Goal: Information Seeking & Learning: Find specific fact

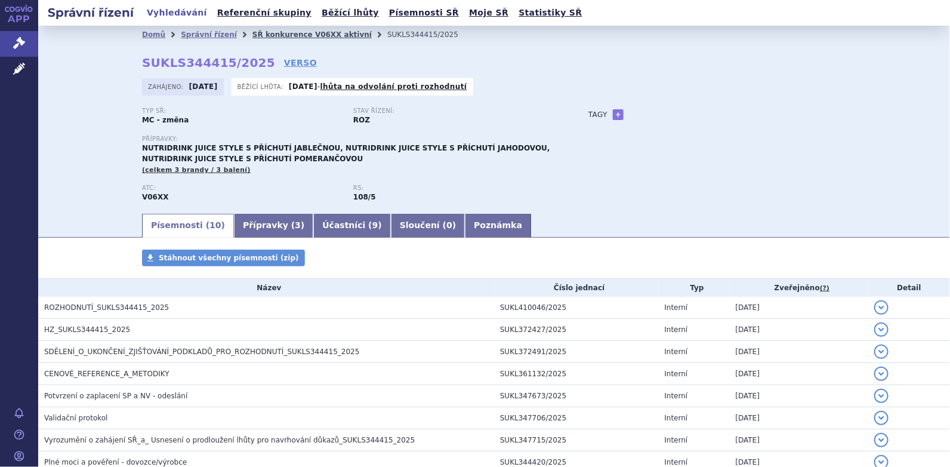
click at [264, 32] on link "SŘ konkurence V06XX aktivní" at bounding box center [312, 34] width 119 height 8
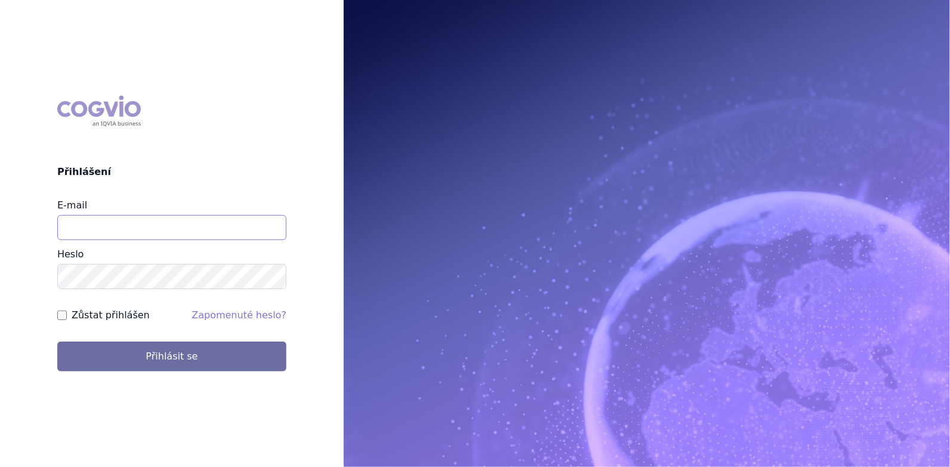
click at [143, 233] on input "E-mail" at bounding box center [171, 227] width 229 height 25
type input "lenka.cerna@danone.com"
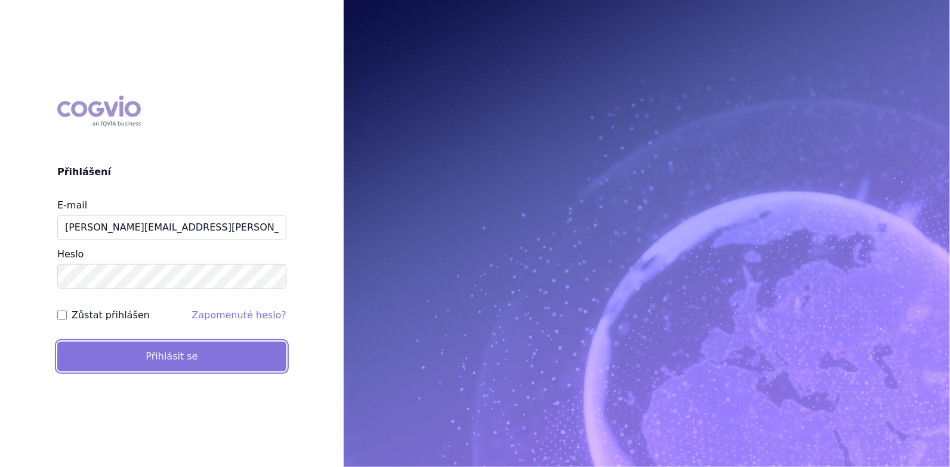
drag, startPoint x: 174, startPoint y: 366, endPoint x: 176, endPoint y: 360, distance: 6.4
click at [173, 362] on button "Přihlásit se" at bounding box center [171, 356] width 229 height 30
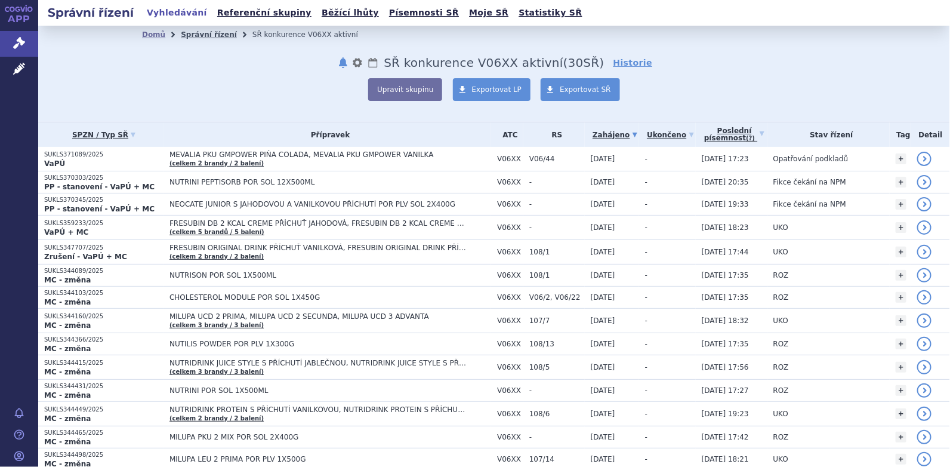
click at [195, 36] on link "Správní řízení" at bounding box center [209, 34] width 56 height 8
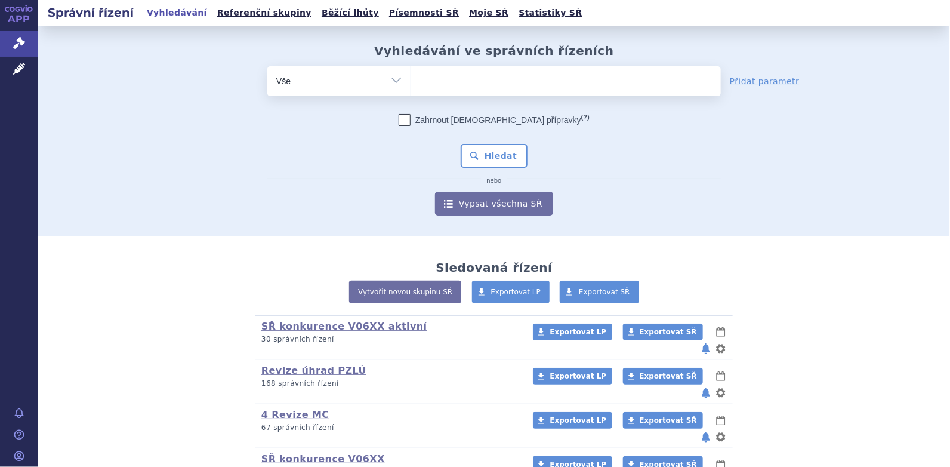
scroll to position [122, 0]
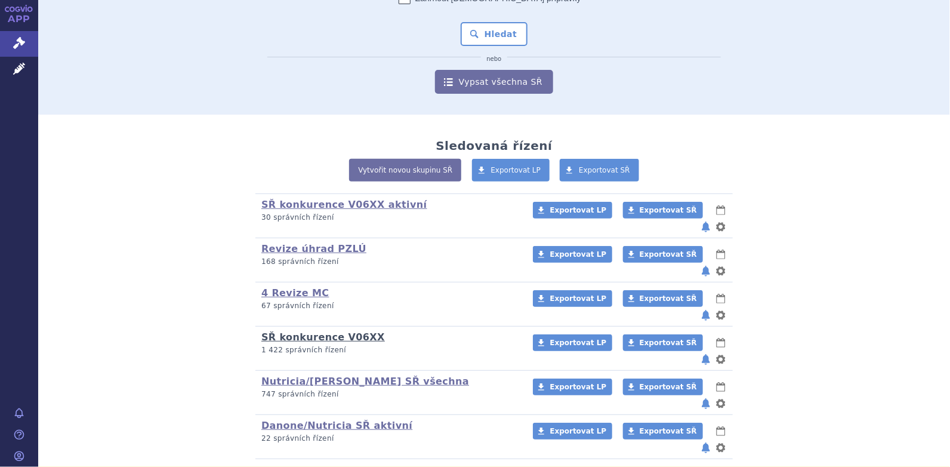
click at [317, 331] on link "SŘ konkurence V06XX" at bounding box center [323, 336] width 124 height 11
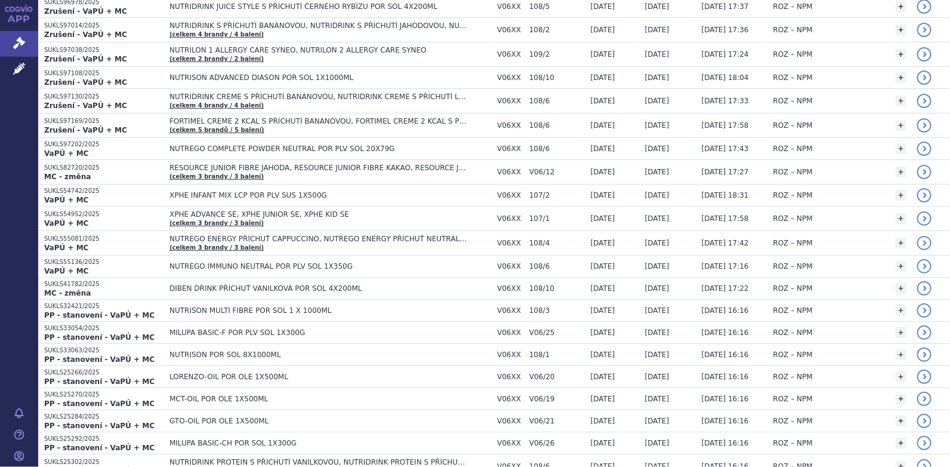
scroll to position [1074, 0]
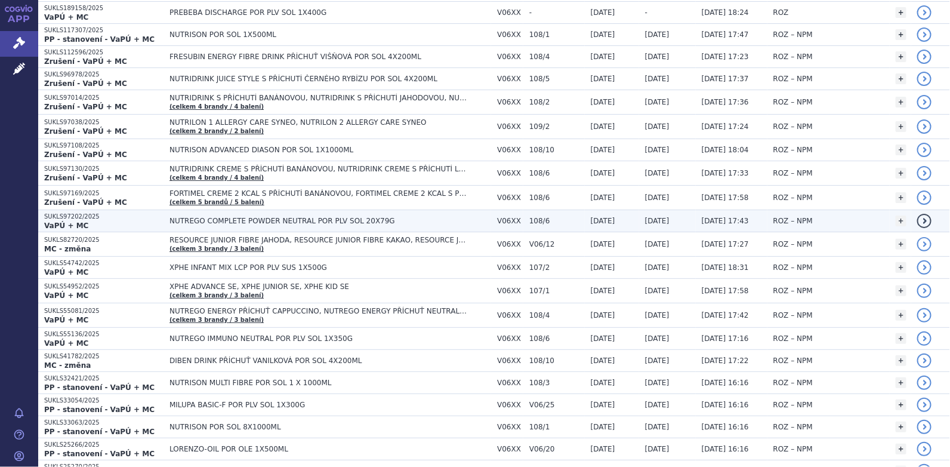
click at [263, 210] on td "NUTREGO COMPLETE POWDER NEUTRAL POR PLV SOL 20X79G" at bounding box center [328, 221] width 328 height 22
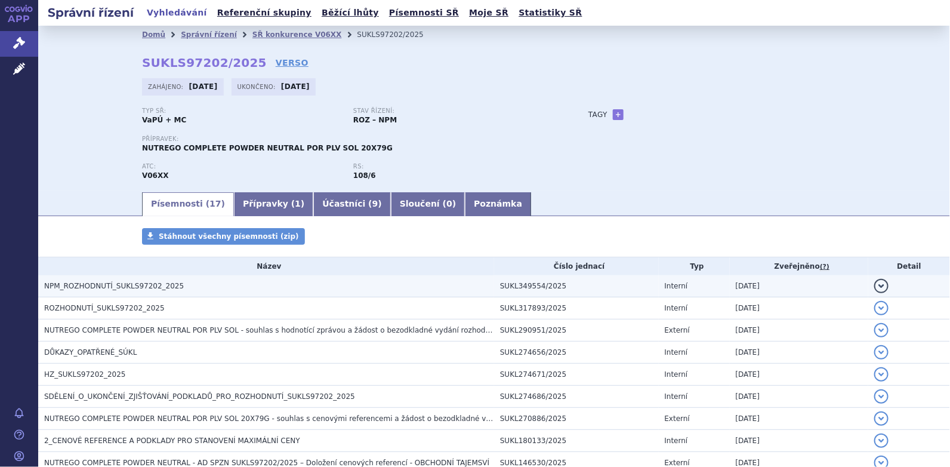
click at [115, 285] on span "NPM_ROZHODNUTÍ_SUKLS97202_2025" at bounding box center [114, 286] width 140 height 8
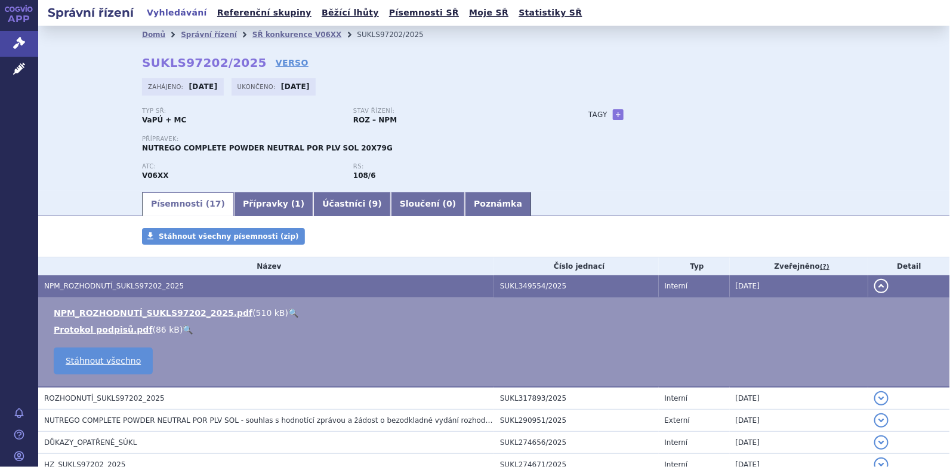
click at [288, 310] on link "🔍" at bounding box center [293, 313] width 10 height 10
click at [258, 35] on link "SŘ konkurence V06XX" at bounding box center [298, 34] width 90 height 8
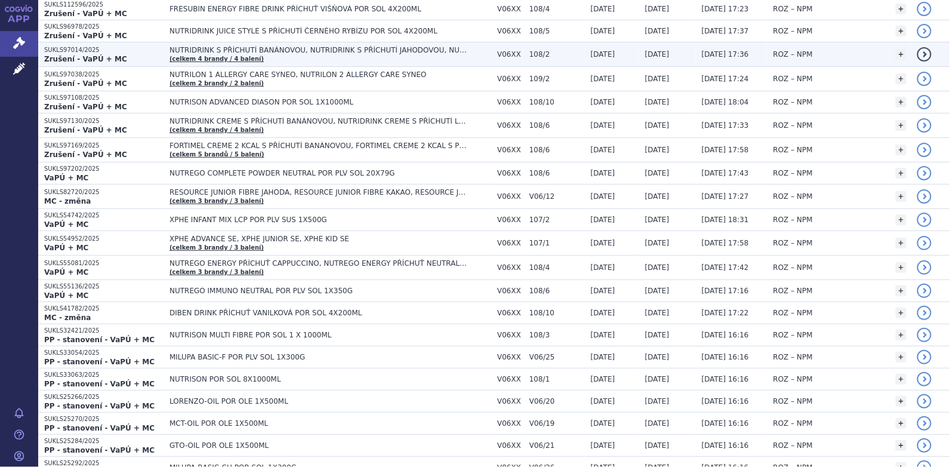
scroll to position [1193, 0]
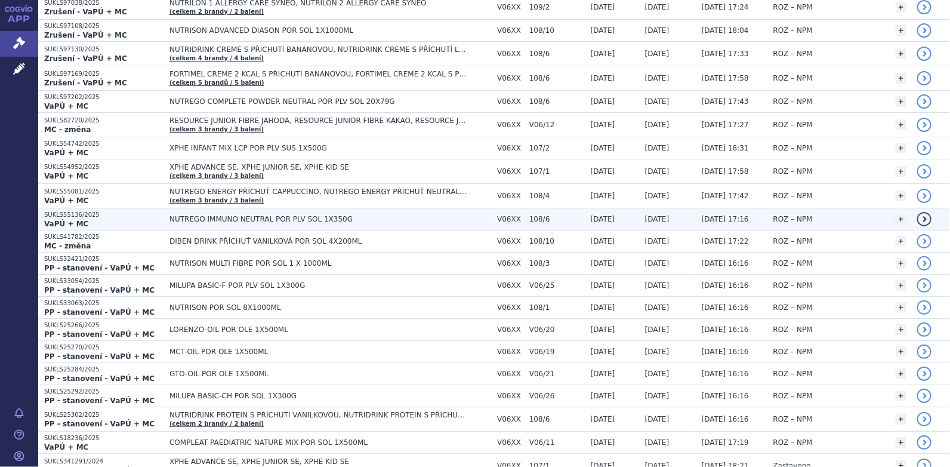
click at [290, 215] on span "NUTREGO IMMUNO NEUTRAL POR PLV SOL 1X350G" at bounding box center [319, 219] width 298 height 8
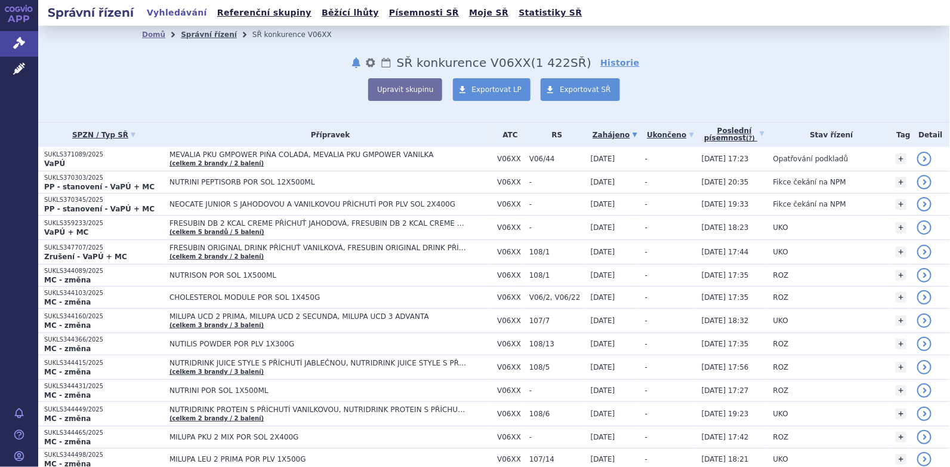
click at [194, 31] on link "Správní řízení" at bounding box center [209, 34] width 56 height 8
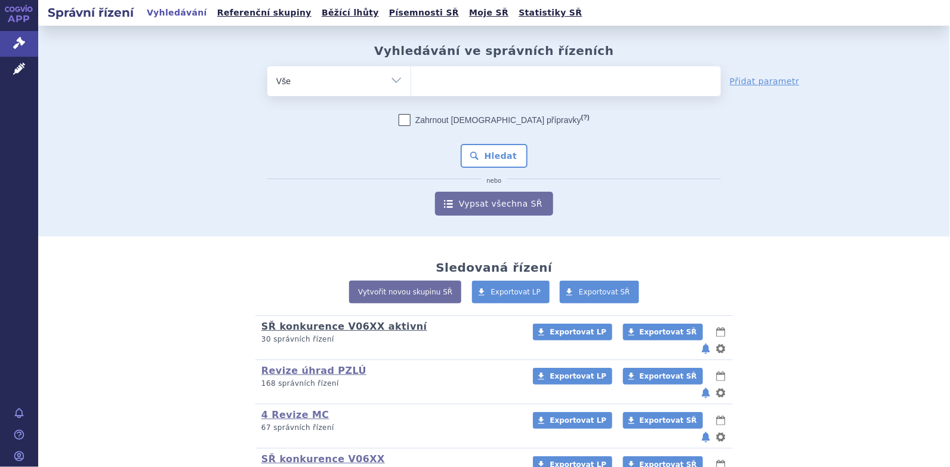
click at [349, 323] on link "SŘ konkurence V06XX aktivní" at bounding box center [344, 326] width 166 height 11
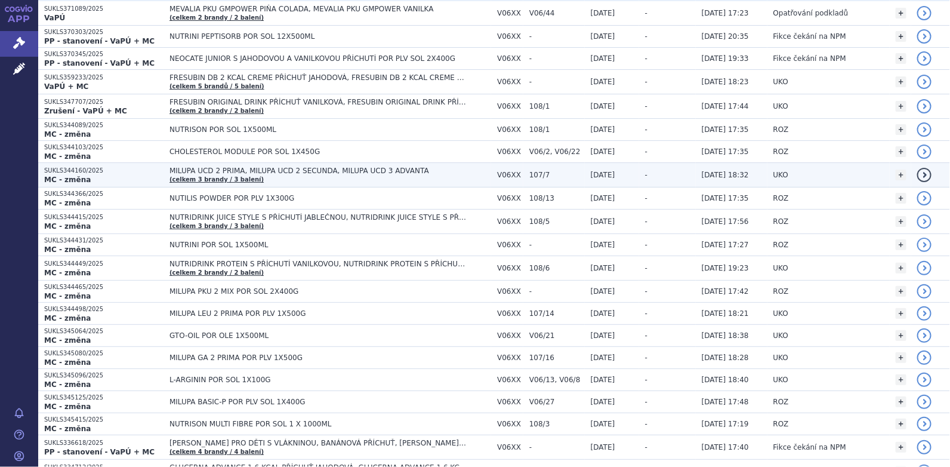
scroll to position [119, 0]
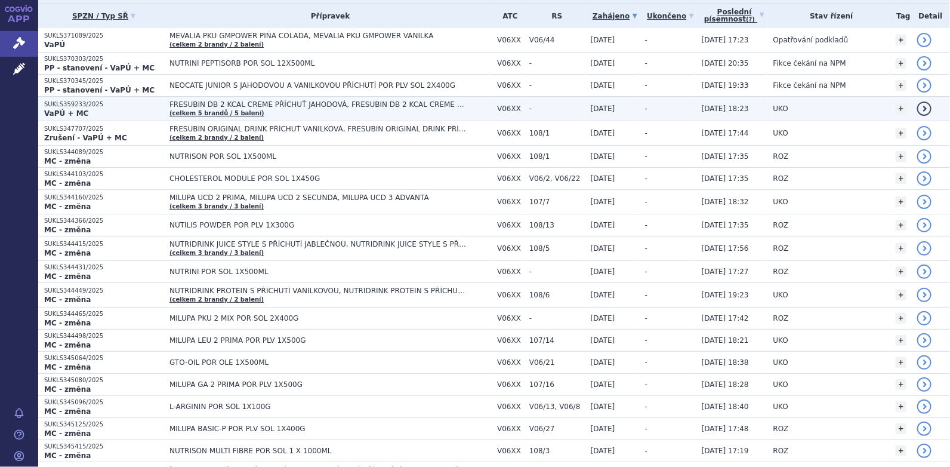
click at [282, 101] on span "FRESUBIN DB 2 KCAL CREME PŘÍCHUŤ JAHODOVÁ, FRESUBIN DB 2 KCAL CREME PŘÍCHUŤ KAP…" at bounding box center [319, 104] width 298 height 8
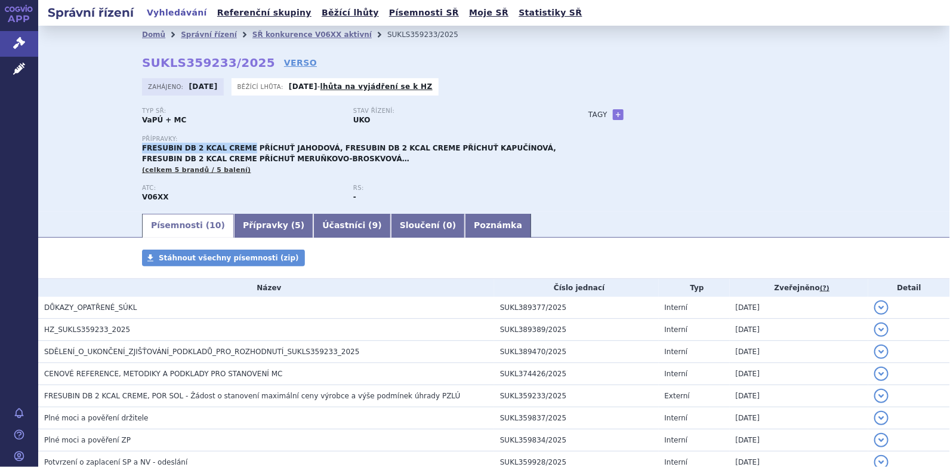
drag, startPoint x: 138, startPoint y: 147, endPoint x: 235, endPoint y: 147, distance: 96.7
click at [235, 147] on span "FRESUBIN DB 2 KCAL CREME PŘÍCHUŤ JAHODOVÁ, FRESUBIN DB 2 KCAL CREME PŘÍCHUŤ KAP…" at bounding box center [349, 153] width 414 height 19
copy span "FRESUBIN DB 2 KCAL CREME"
click at [255, 224] on link "Přípravky ( 5 )" at bounding box center [273, 226] width 79 height 24
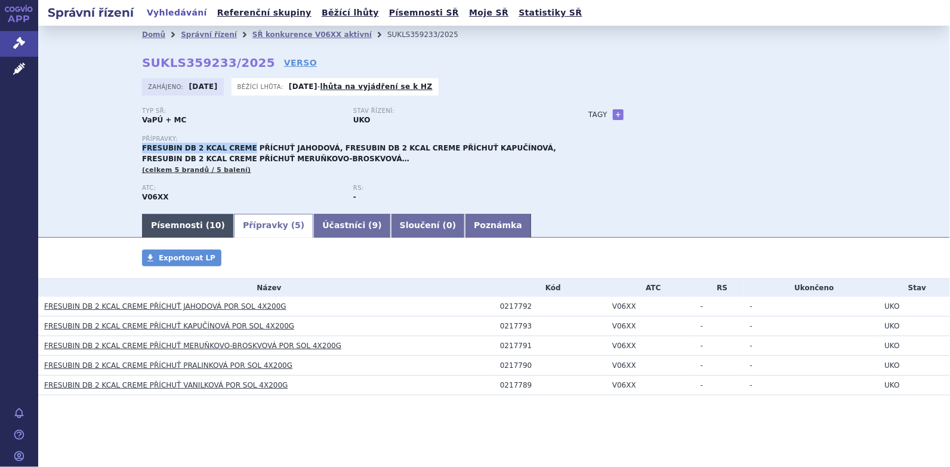
click at [161, 225] on link "Písemnosti ( 10 )" at bounding box center [188, 226] width 92 height 24
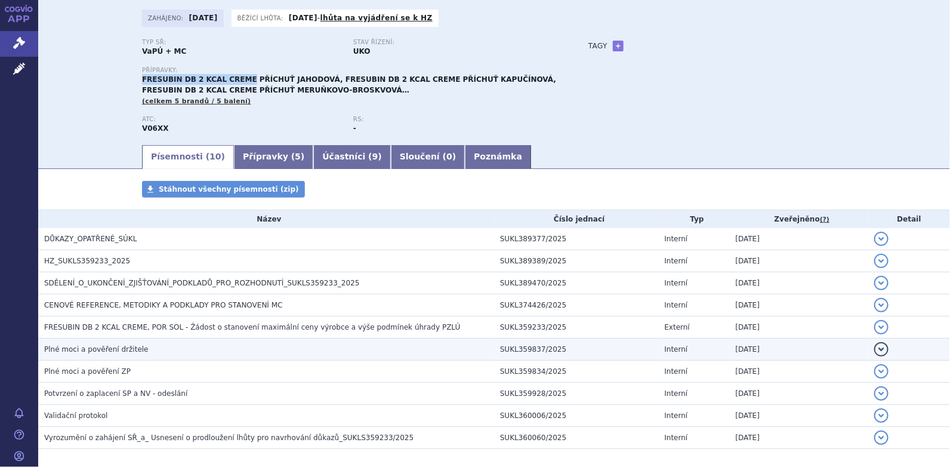
scroll to position [122, 0]
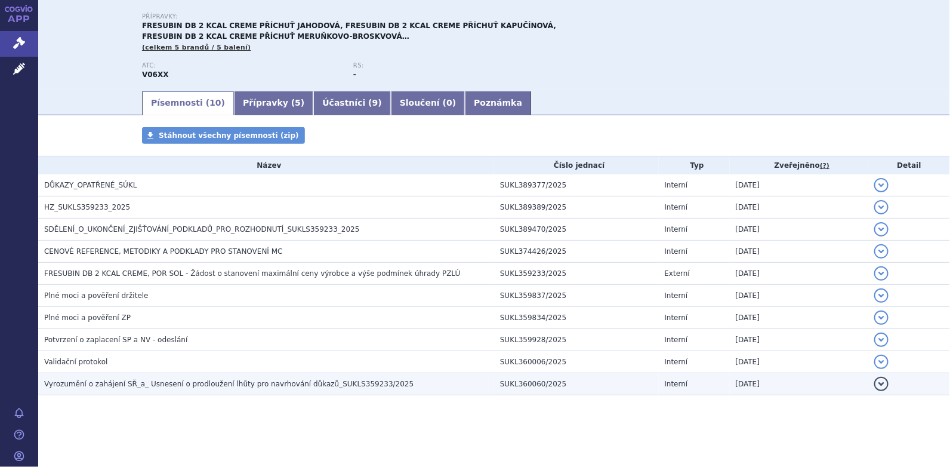
click at [125, 383] on span "Vyrozumění o zahájení SŘ_a_ Usnesení o prodloužení lhůty pro navrhování důkazů_…" at bounding box center [229, 384] width 370 height 8
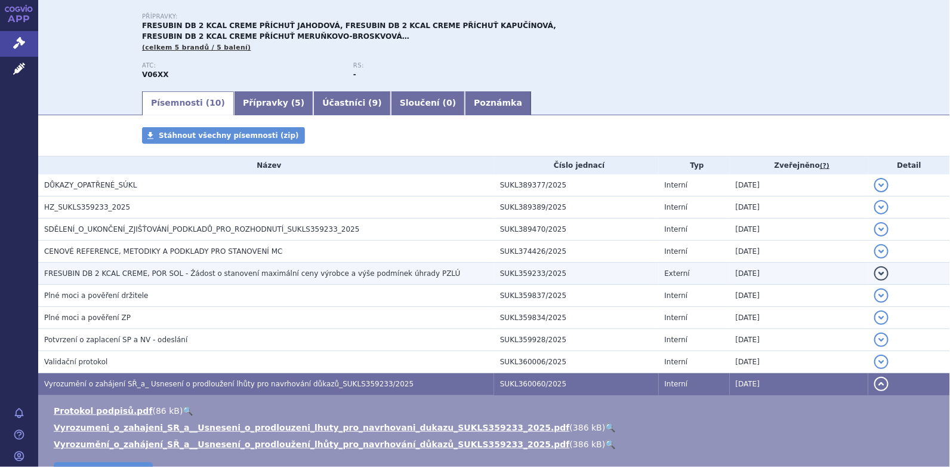
click at [81, 275] on span "FRESUBIN DB 2 KCAL CREME, POR SOL - Žádost o stanovení maximální ceny výrobce a…" at bounding box center [252, 273] width 416 height 8
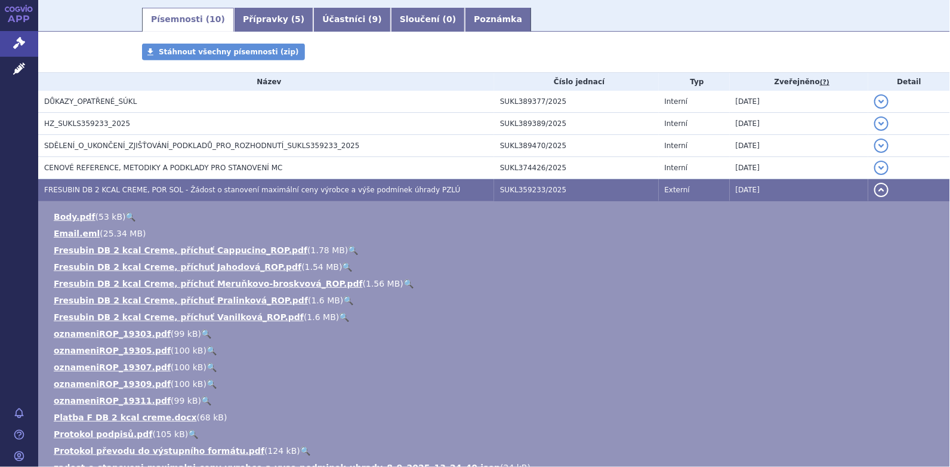
scroll to position [301, 0]
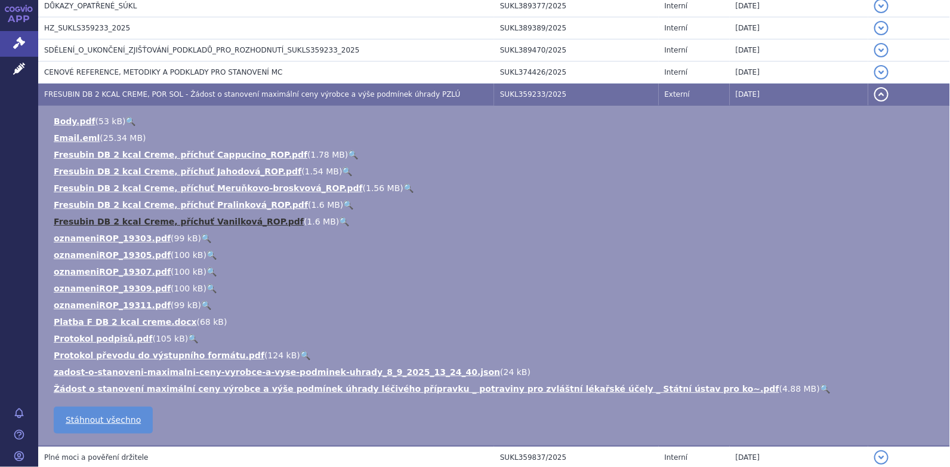
click at [146, 221] on link "Fresubin DB 2 kcal Creme, příchuť Vanilková_ROP.pdf" at bounding box center [179, 222] width 250 height 10
drag, startPoint x: 127, startPoint y: 204, endPoint x: 137, endPoint y: 205, distance: 10.3
click at [127, 204] on link "Fresubin DB 2 kcal Creme, příchuť Pralinková_ROP.pdf" at bounding box center [181, 205] width 254 height 10
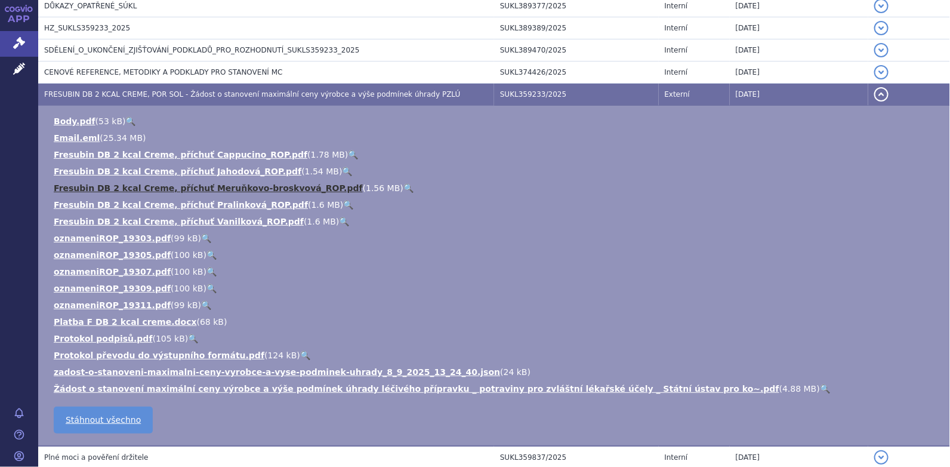
click at [138, 189] on link "Fresubin DB 2 kcal Creme, příchuť Meruňkovo-broskvová_ROP.pdf" at bounding box center [208, 188] width 309 height 10
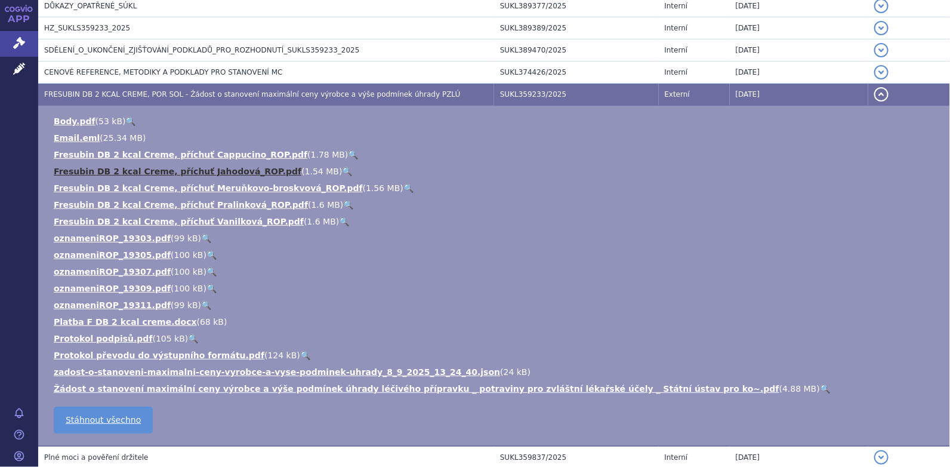
click at [129, 172] on link "Fresubin DB 2 kcal Creme, příchuť Jahodová_ROP.pdf" at bounding box center [178, 172] width 248 height 10
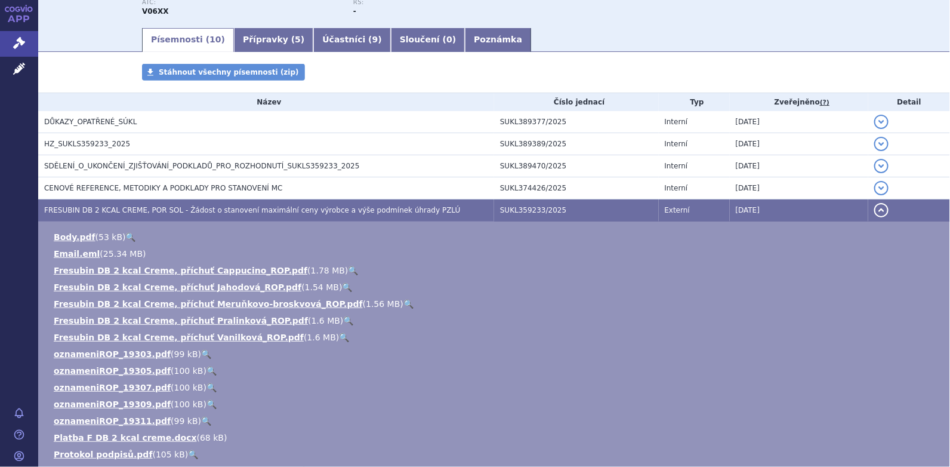
scroll to position [63, 0]
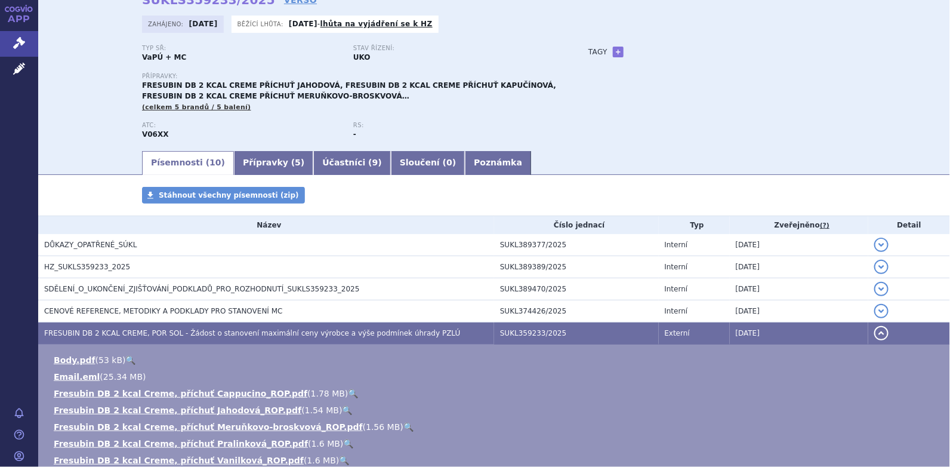
click at [171, 159] on link "Písemnosti ( 10 )" at bounding box center [188, 163] width 92 height 24
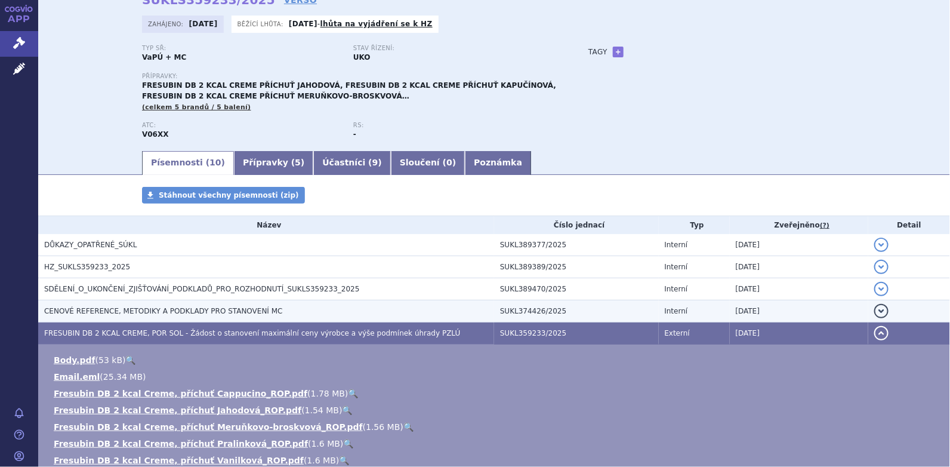
click at [137, 313] on span "CENOVÉ REFERENCE, METODIKY A PODKLADY PRO STANOVENÍ MC" at bounding box center [163, 311] width 239 height 8
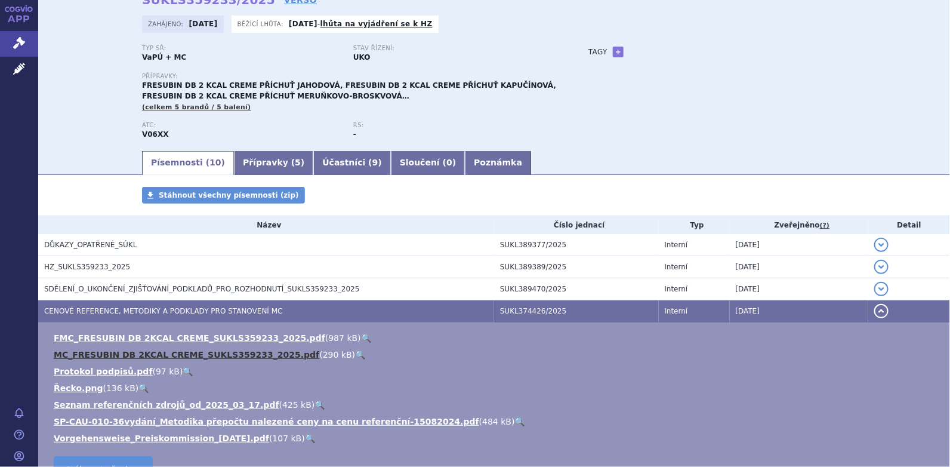
click at [120, 353] on link "MC_FRESUBIN DB 2KCAL CREME_SUKLS359233_2025.pdf" at bounding box center [187, 355] width 266 height 10
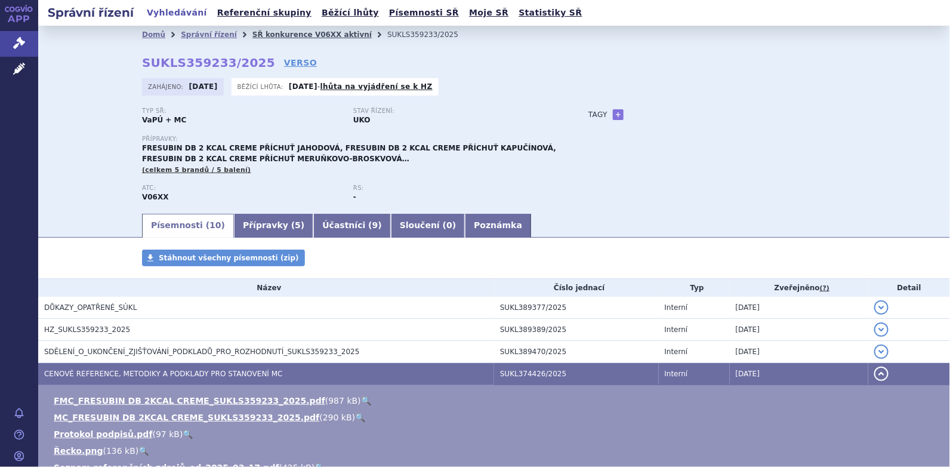
click at [253, 35] on link "SŘ konkurence V06XX aktivní" at bounding box center [312, 34] width 119 height 8
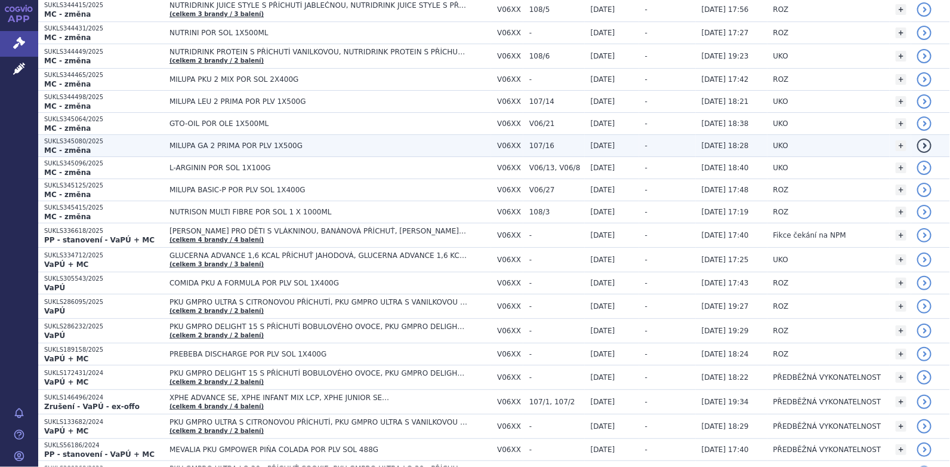
scroll to position [358, 0]
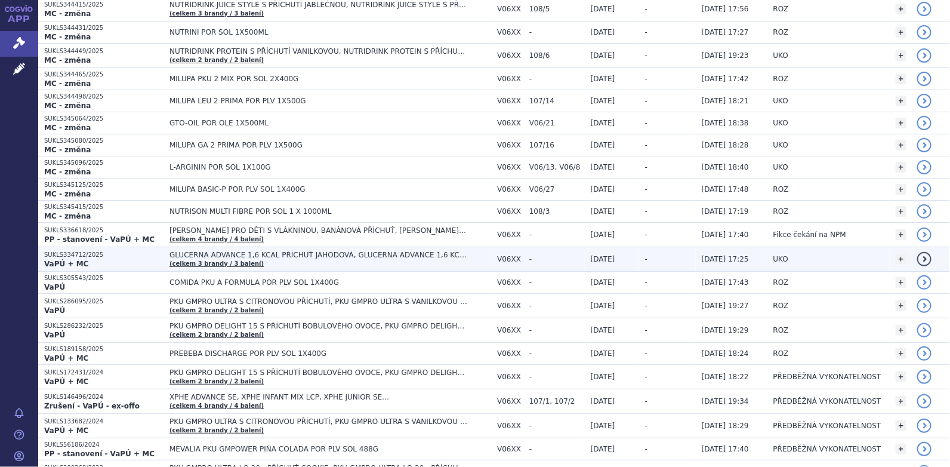
click at [298, 252] on span "GLUCERNA ADVANCE 1,6 KCAL PŘÍCHUŤ JAHODOVÁ, GLUCERNA ADVANCE 1,6 KCAL PŘÍCHUŤ K…" at bounding box center [319, 255] width 298 height 8
